Goal: Task Accomplishment & Management: Manage account settings

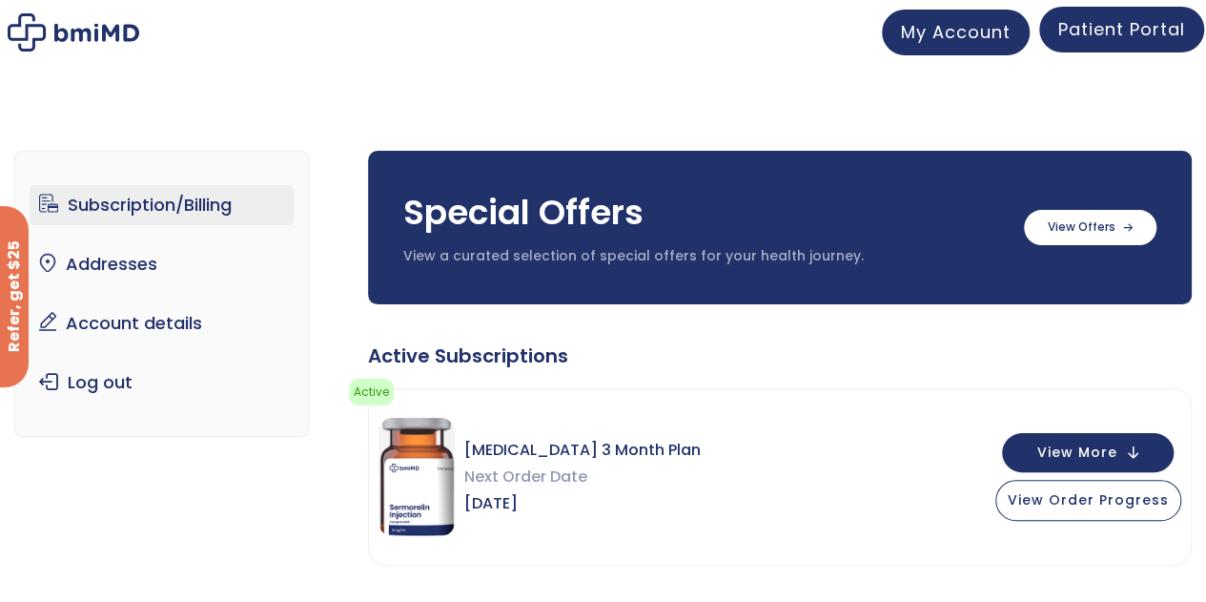
click at [1085, 37] on span "Patient Portal" at bounding box center [1121, 29] width 127 height 24
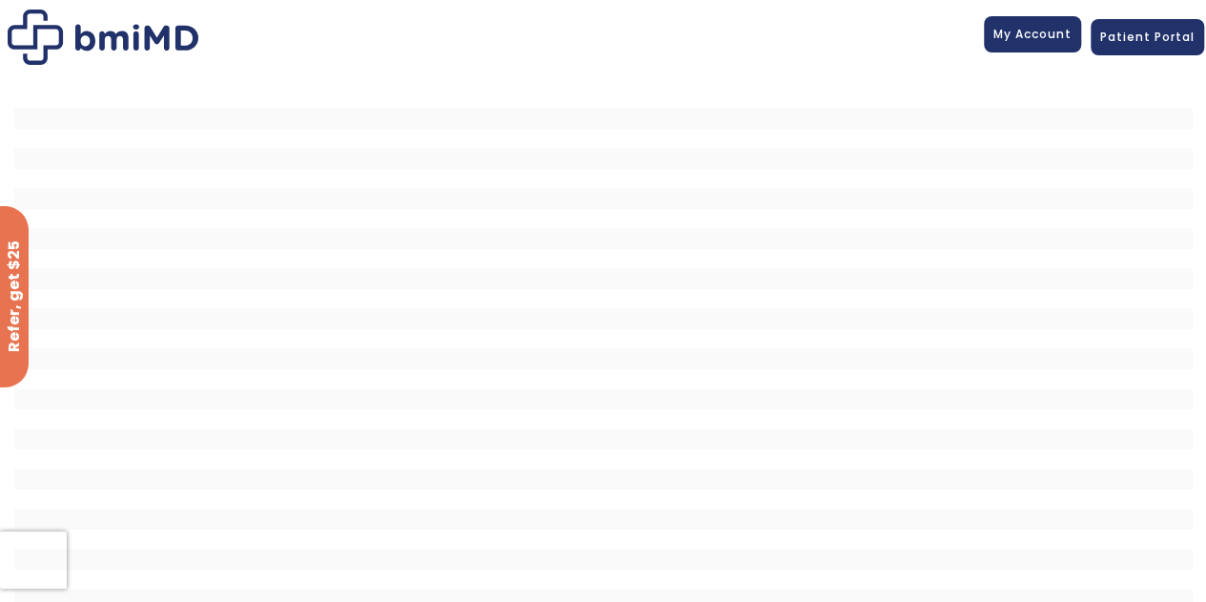
click at [1035, 40] on span "My Account" at bounding box center [1032, 34] width 78 height 16
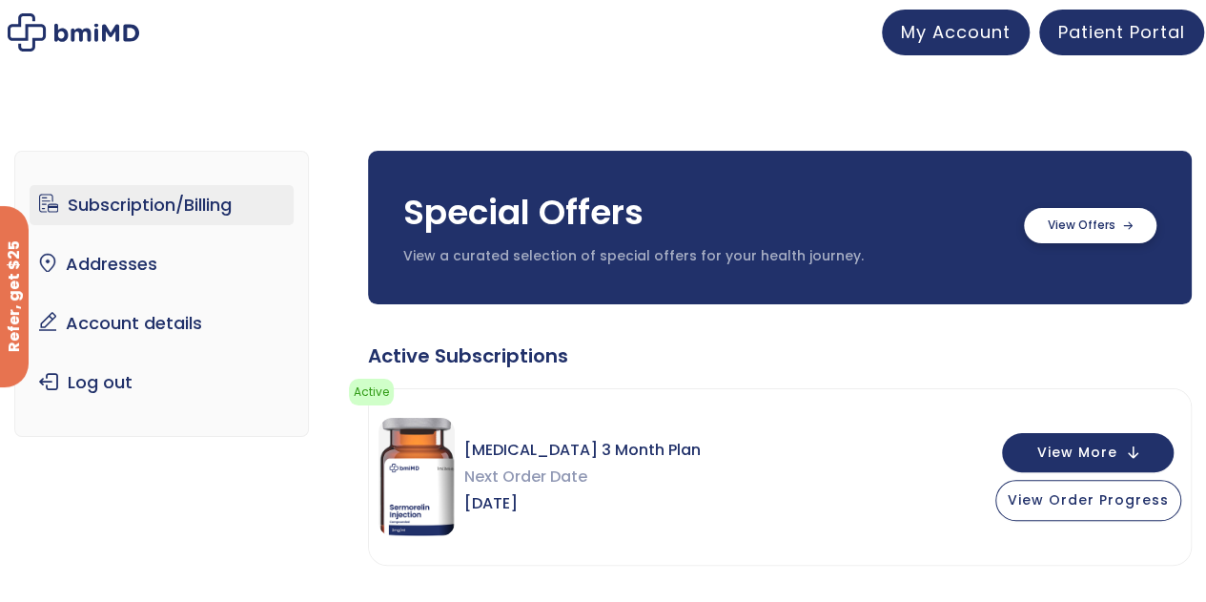
click at [1076, 216] on label at bounding box center [1090, 225] width 133 height 35
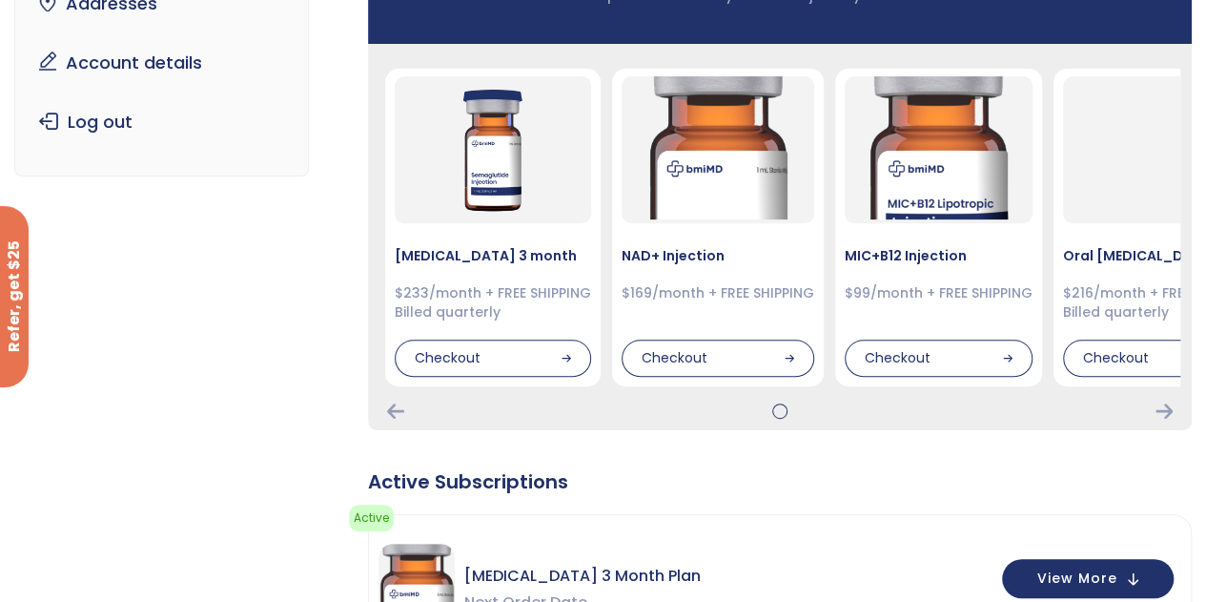
scroll to position [286, 0]
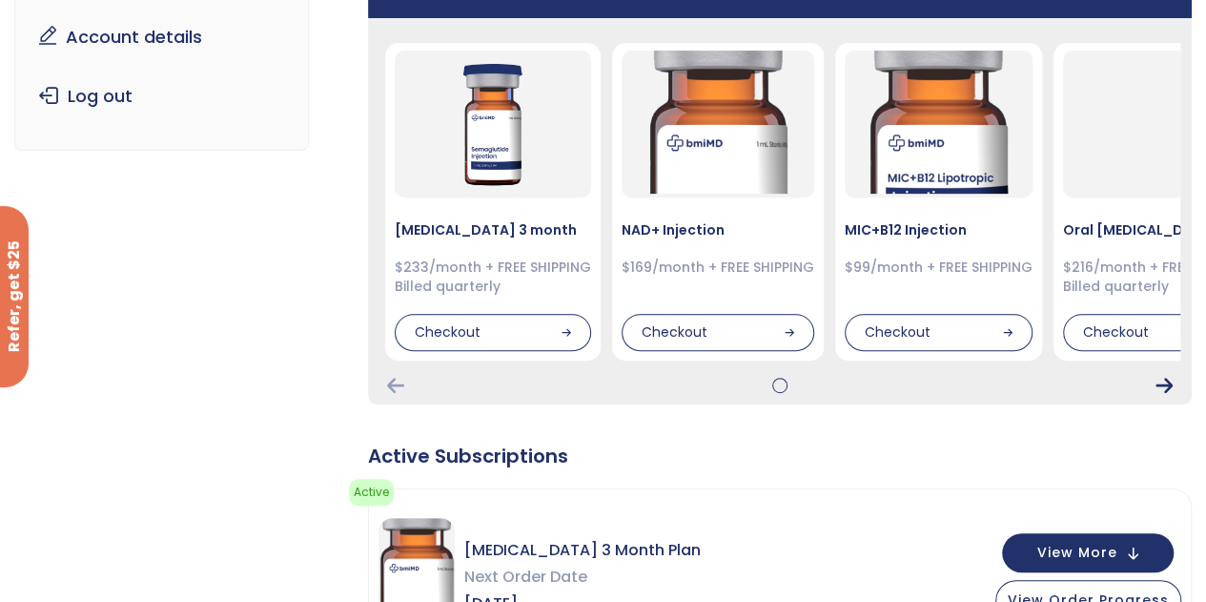
click at [1161, 382] on icon "Next Card" at bounding box center [1163, 384] width 17 height 15
click at [1163, 385] on icon "Next Card" at bounding box center [1163, 384] width 17 height 15
drag, startPoint x: 1119, startPoint y: 251, endPoint x: 1051, endPoint y: 266, distance: 69.4
click at [396, 385] on icon "Previous Card" at bounding box center [395, 384] width 17 height 15
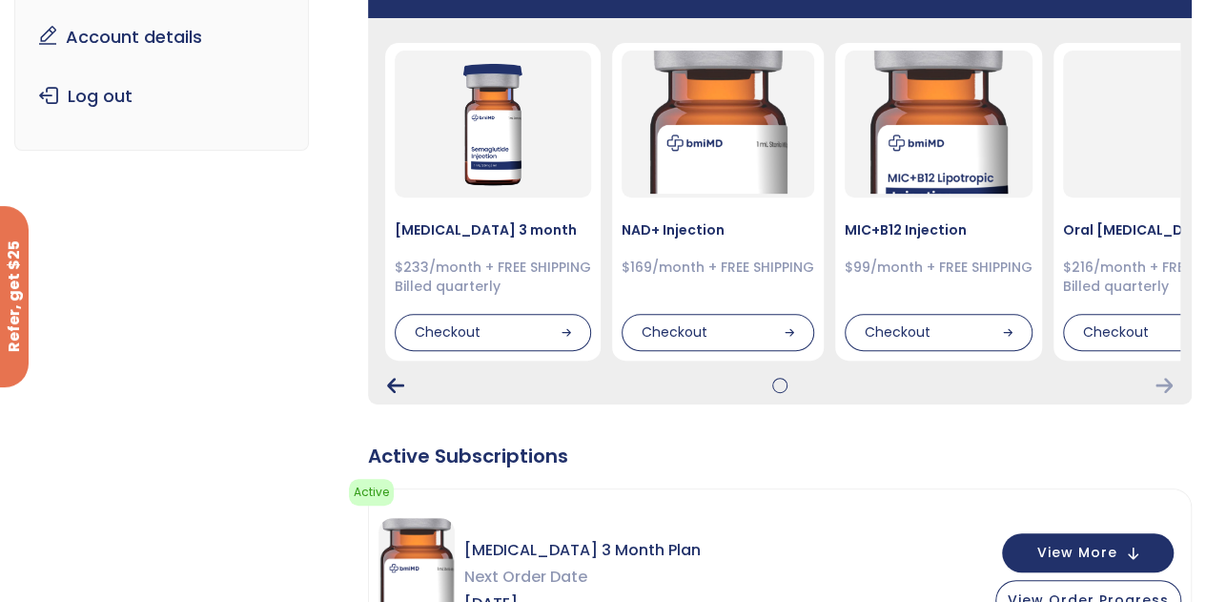
click at [396, 385] on icon "Previous Card" at bounding box center [395, 384] width 17 height 15
